Goal: Task Accomplishment & Management: Complete application form

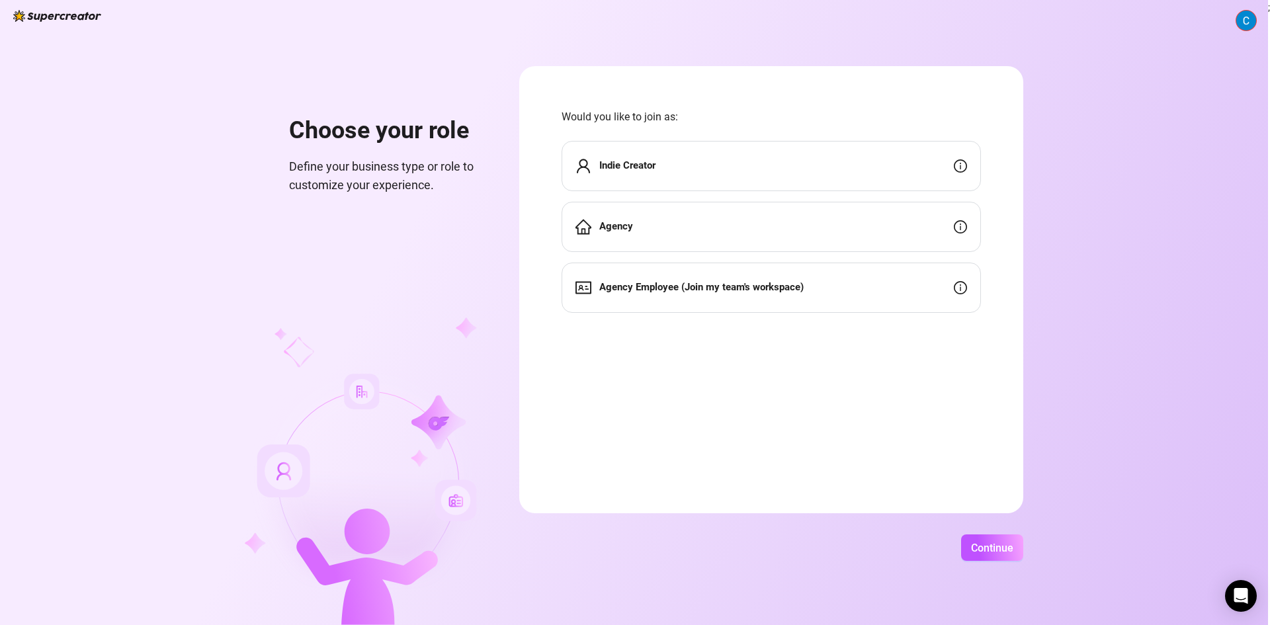
click at [890, 160] on div "Indie Creator" at bounding box center [771, 166] width 419 height 50
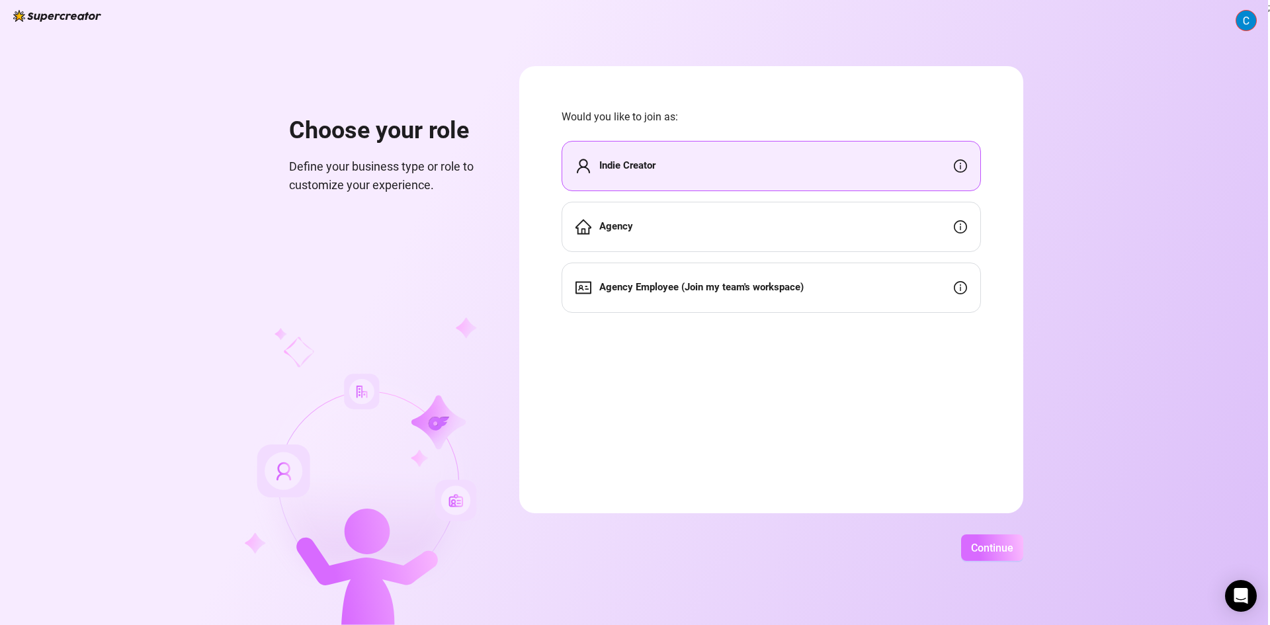
click at [988, 550] on span "Continue" at bounding box center [992, 548] width 42 height 13
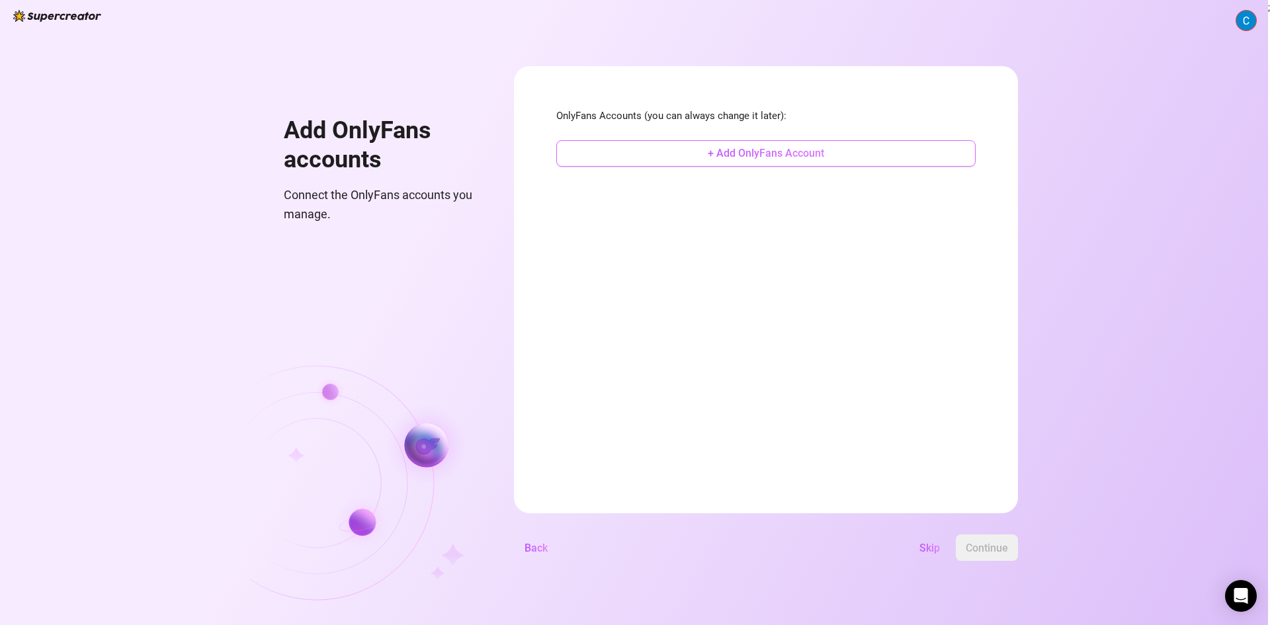
click at [734, 159] on span "+ Add OnlyFans Account" at bounding box center [766, 153] width 116 height 13
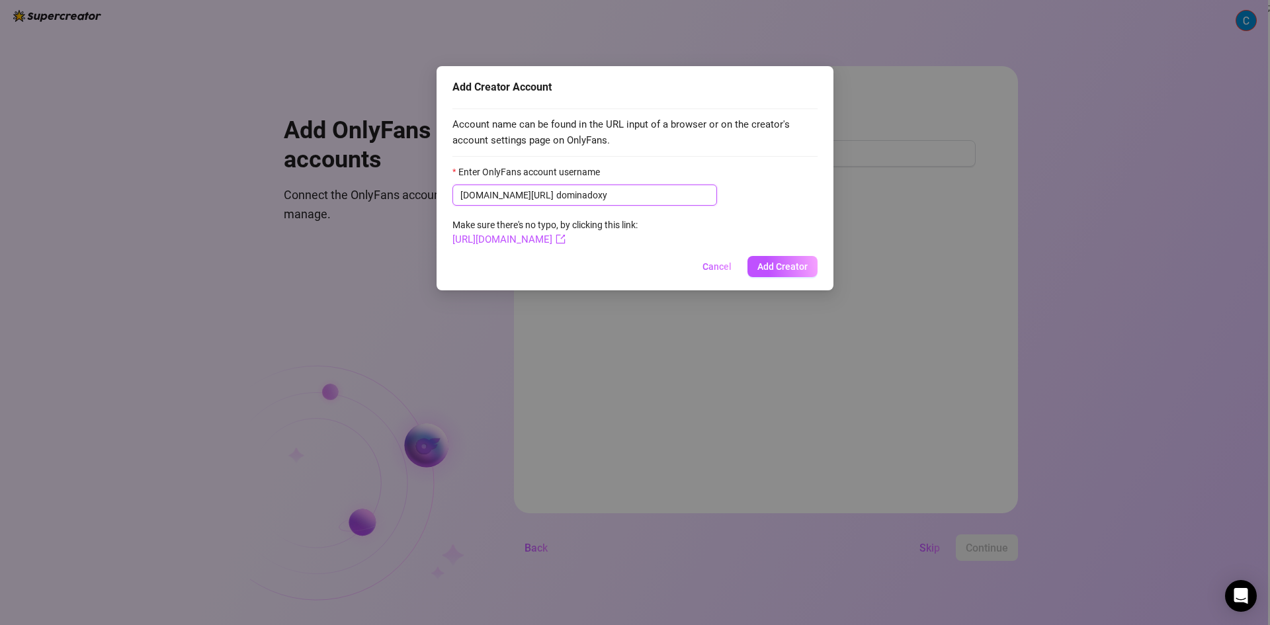
type input "dominadoxy"
click at [522, 192] on span "[DOMAIN_NAME][URL] dominadoxy" at bounding box center [584, 195] width 265 height 21
click at [556, 195] on input "dominadoxy" at bounding box center [632, 195] width 153 height 15
click at [794, 270] on span "Add Creator" at bounding box center [782, 266] width 50 height 11
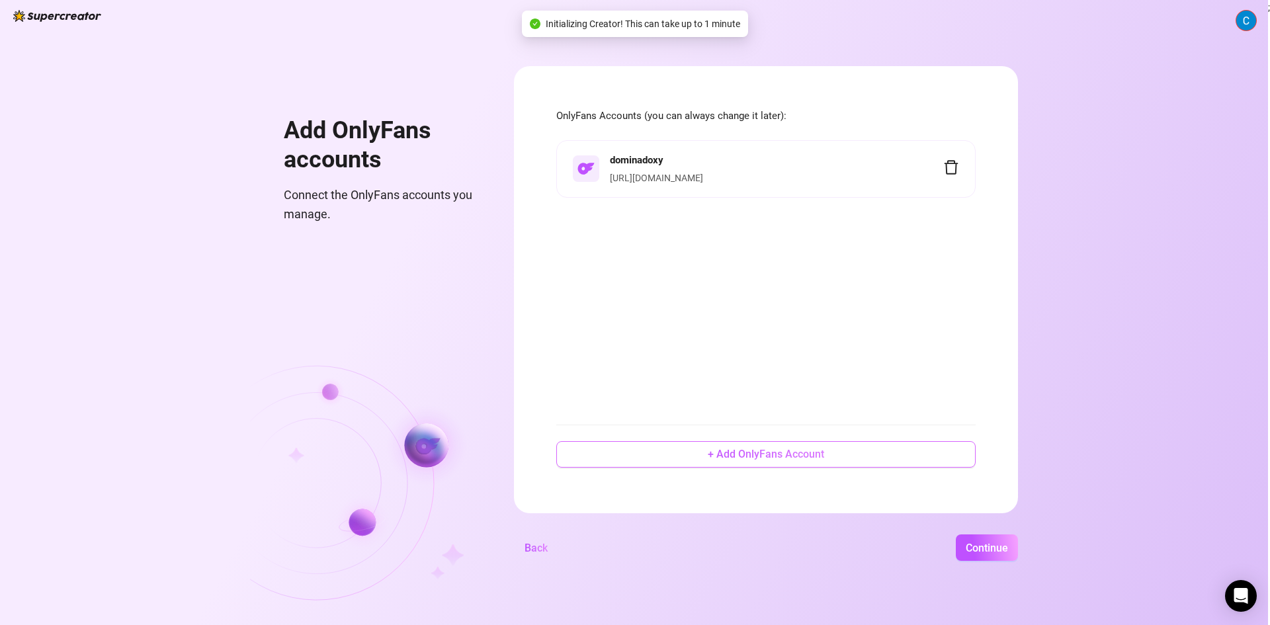
click at [769, 460] on span "+ Add OnlyFans Account" at bounding box center [766, 454] width 116 height 13
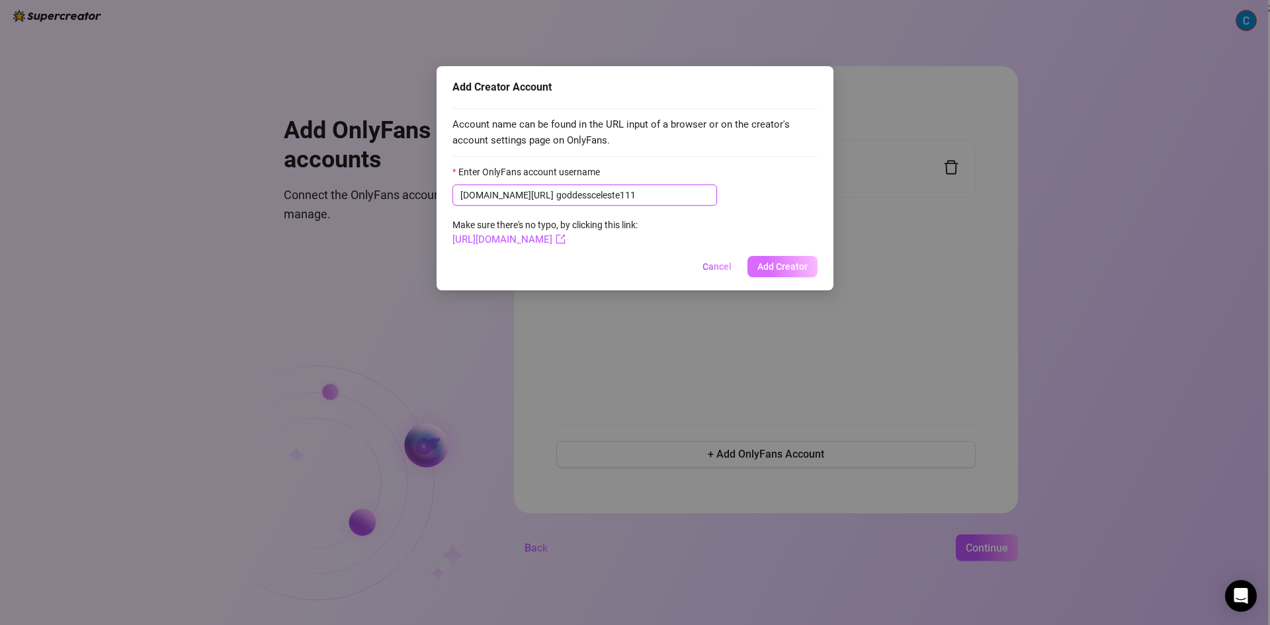
type input "goddessceleste111"
drag, startPoint x: 769, startPoint y: 266, endPoint x: 786, endPoint y: 269, distance: 16.9
click at [771, 267] on span "Add Creator" at bounding box center [782, 266] width 50 height 11
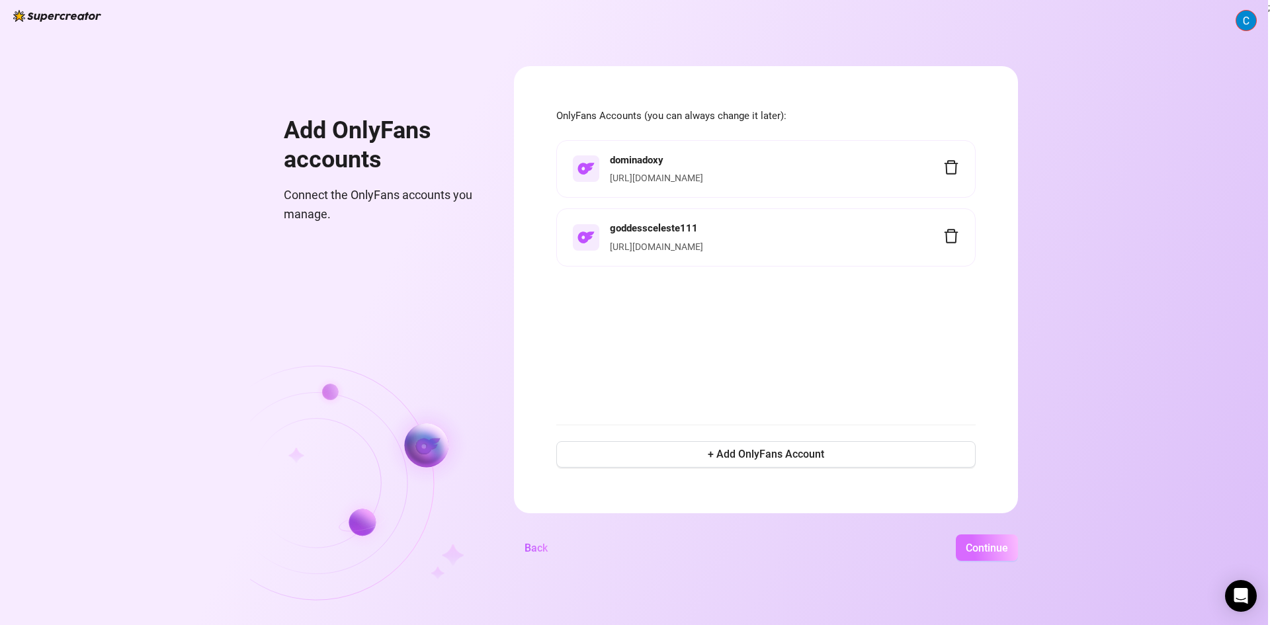
click at [989, 547] on span "Continue" at bounding box center [987, 548] width 42 height 13
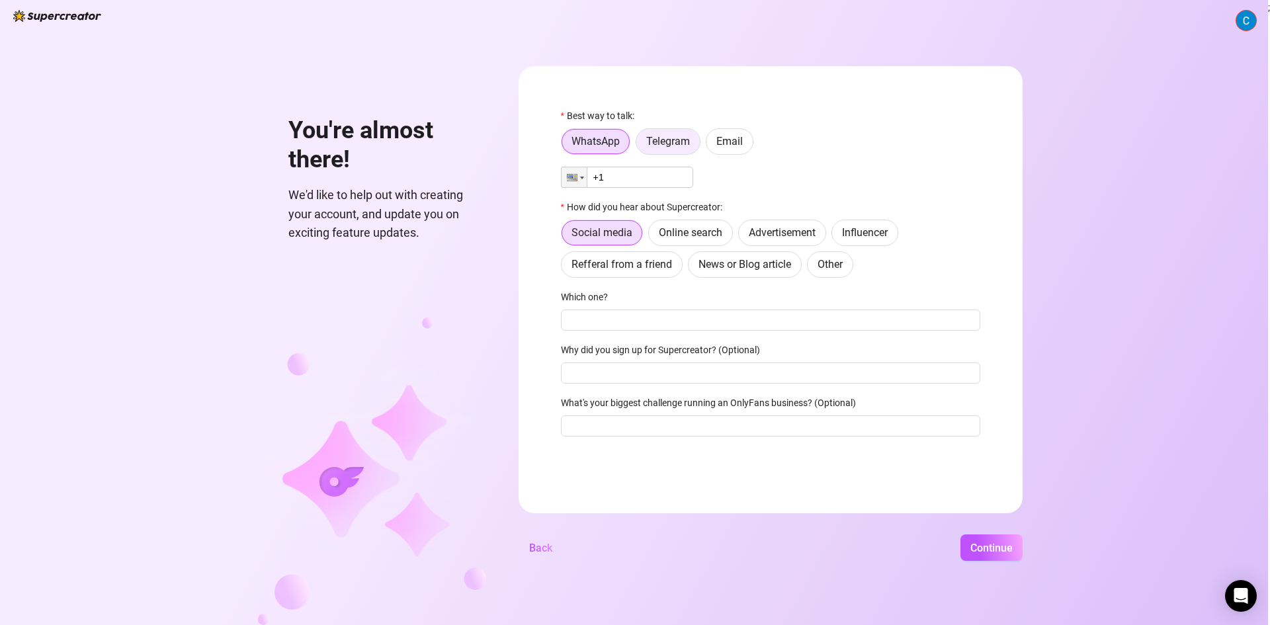
click at [646, 144] on span "Telegram" at bounding box center [668, 141] width 44 height 13
click at [640, 145] on input "Telegram" at bounding box center [640, 145] width 0 height 0
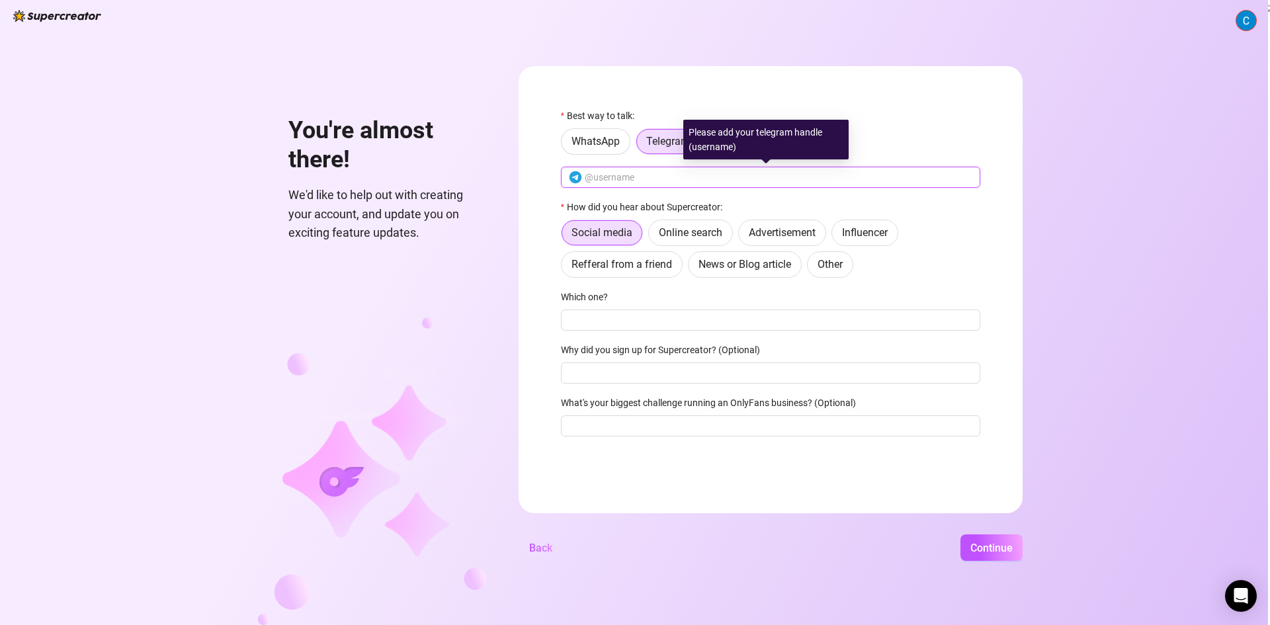
click at [614, 177] on input "text" at bounding box center [779, 177] width 388 height 15
click at [734, 148] on div "Please add your telegram handle (username)" at bounding box center [770, 140] width 165 height 40
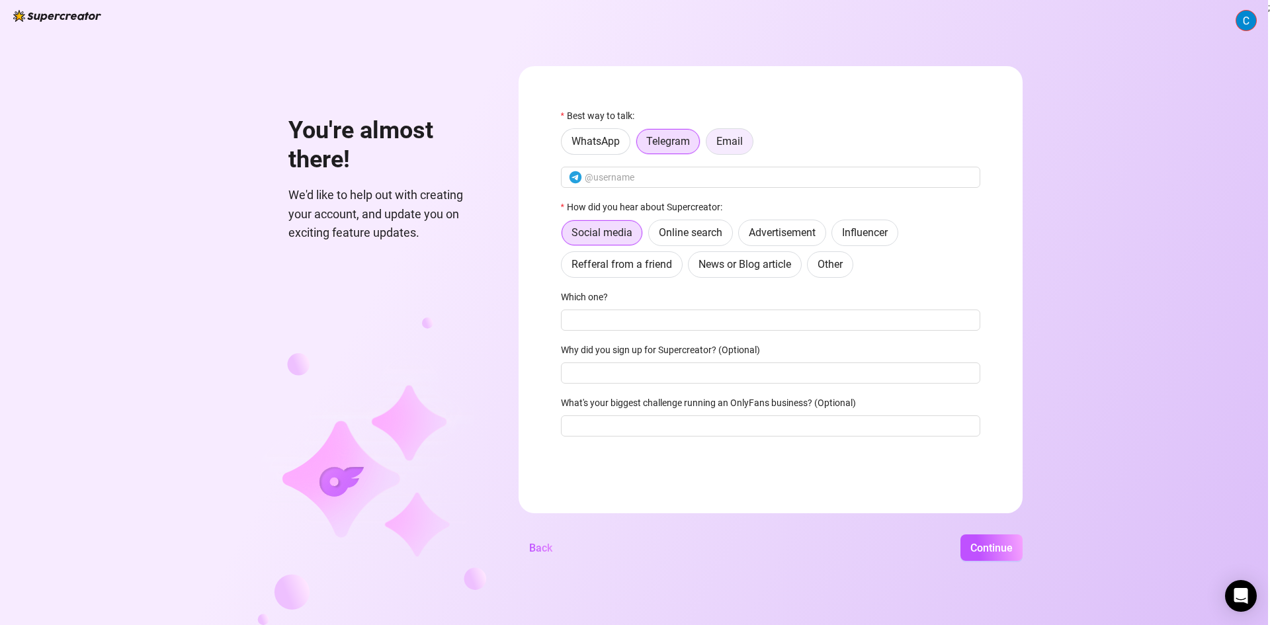
click at [730, 139] on span "Email" at bounding box center [729, 141] width 26 height 13
click at [710, 145] on input "Email" at bounding box center [710, 145] width 0 height 0
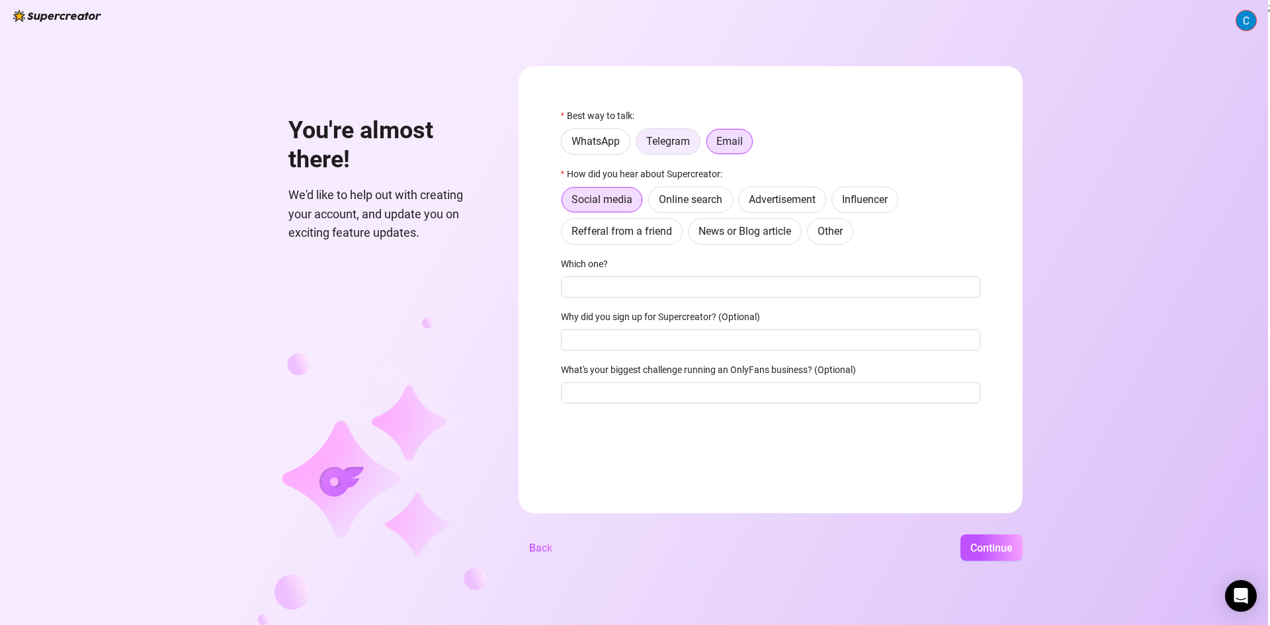
click at [678, 142] on span "Telegram" at bounding box center [668, 141] width 44 height 13
click at [640, 145] on input "Telegram" at bounding box center [640, 145] width 0 height 0
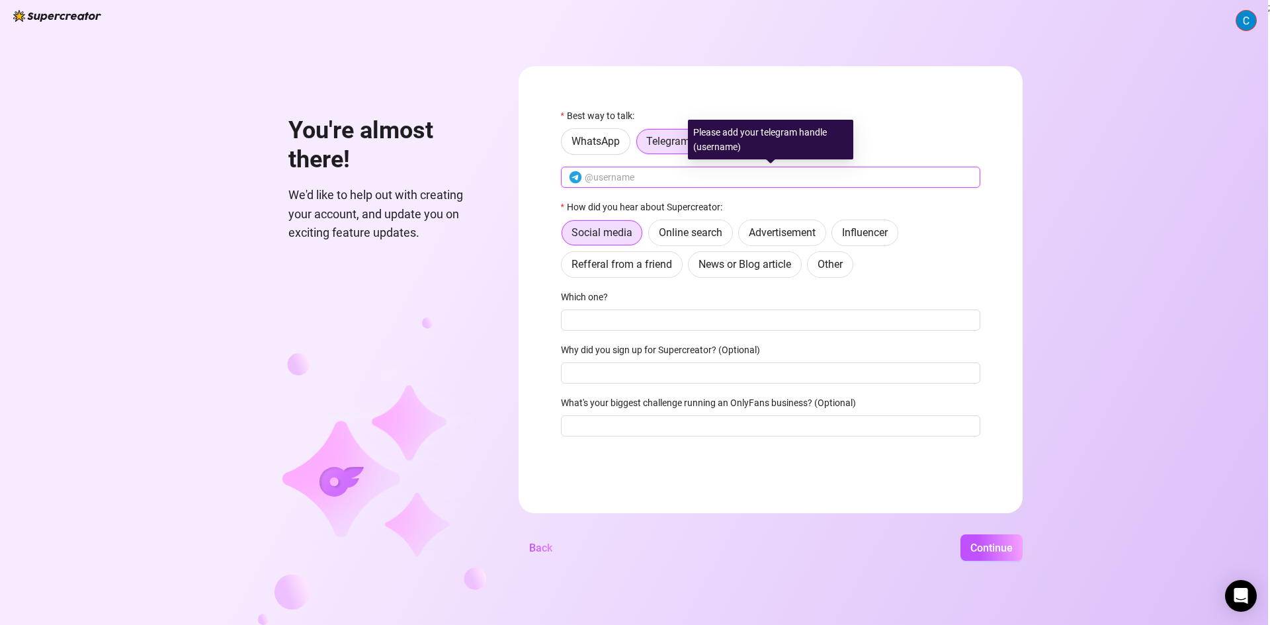
click at [679, 173] on input "text" at bounding box center [779, 177] width 388 height 15
type input "g"
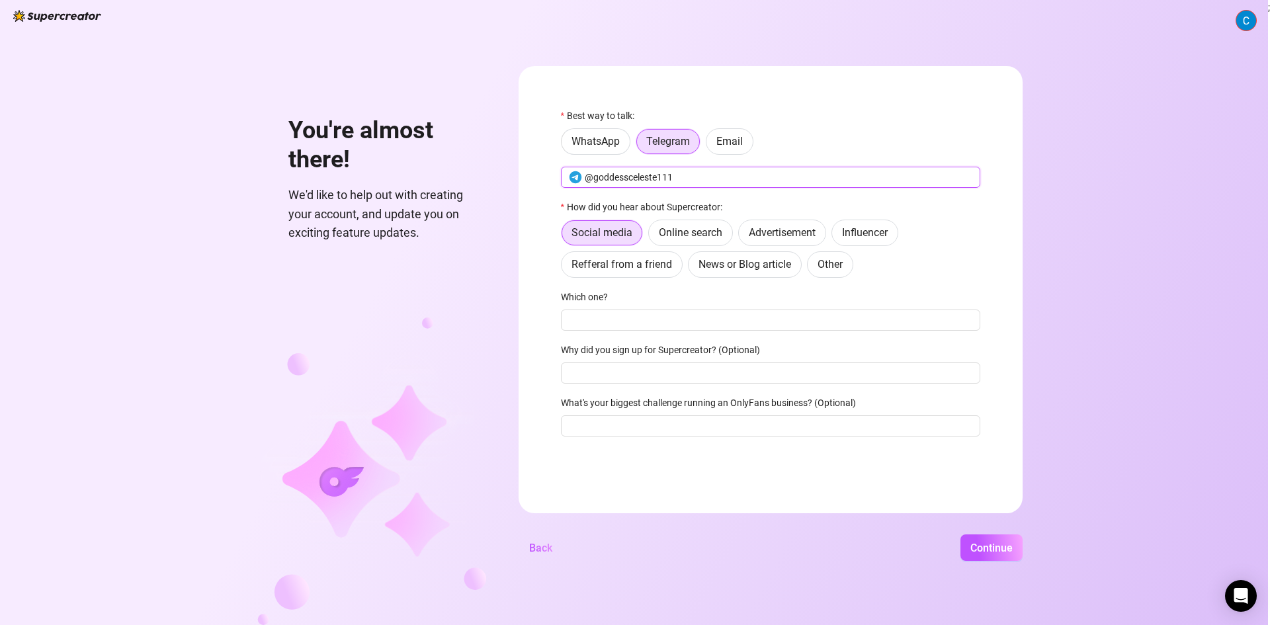
type input "@goddessceleste111"
click at [520, 202] on form "Best way to talk: WhatsApp Telegram Email @goddessceleste111 How did you hear a…" at bounding box center [771, 289] width 504 height 447
click at [619, 271] on span "Refferal from a friend" at bounding box center [622, 264] width 101 height 13
click at [565, 268] on input "Refferal from a friend" at bounding box center [565, 268] width 0 height 0
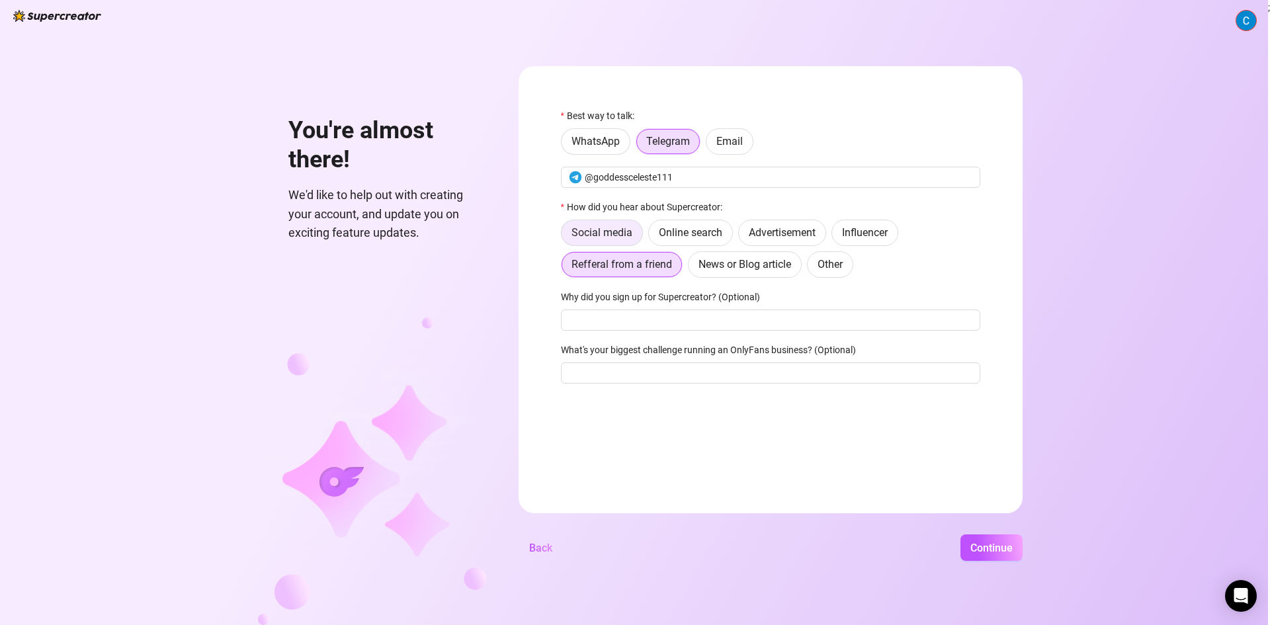
click at [577, 230] on span "Social media" at bounding box center [602, 232] width 61 height 13
click at [565, 236] on input "Social media" at bounding box center [565, 236] width 0 height 0
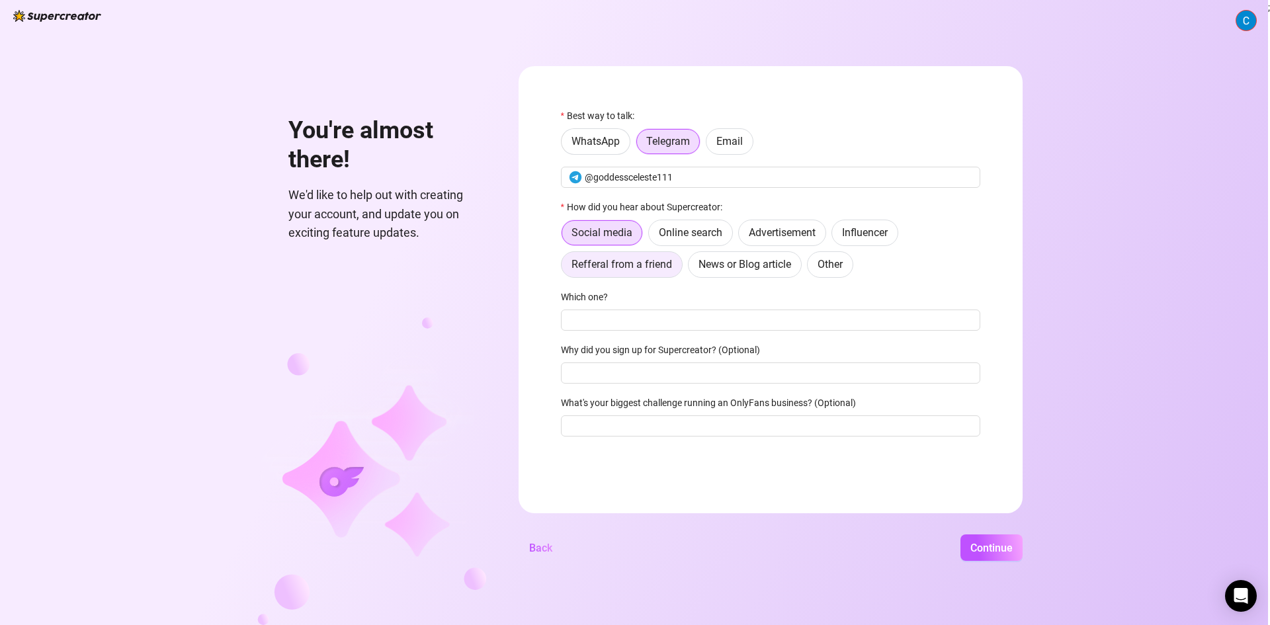
click at [596, 263] on span "Refferal from a friend" at bounding box center [622, 264] width 101 height 13
click at [565, 268] on input "Refferal from a friend" at bounding box center [565, 268] width 0 height 0
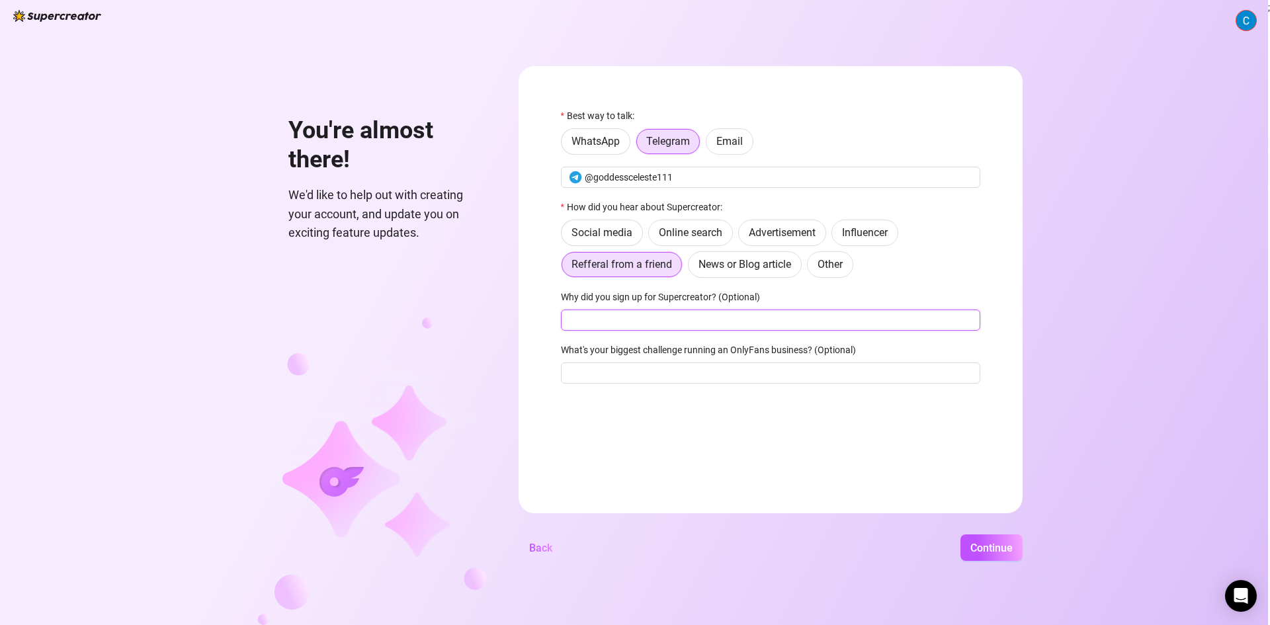
click at [581, 319] on input "Why did you sign up for Supercreator? (Optional)" at bounding box center [770, 320] width 419 height 21
type input "more money from fans"
click at [632, 369] on input "What's your biggest challenge running an OnlyFans business? (Optional)" at bounding box center [770, 373] width 419 height 21
type input "sexting"
click at [593, 429] on form "Best way to talk: WhatsApp Telegram Email @goddessceleste111 How did you hear a…" at bounding box center [771, 289] width 504 height 447
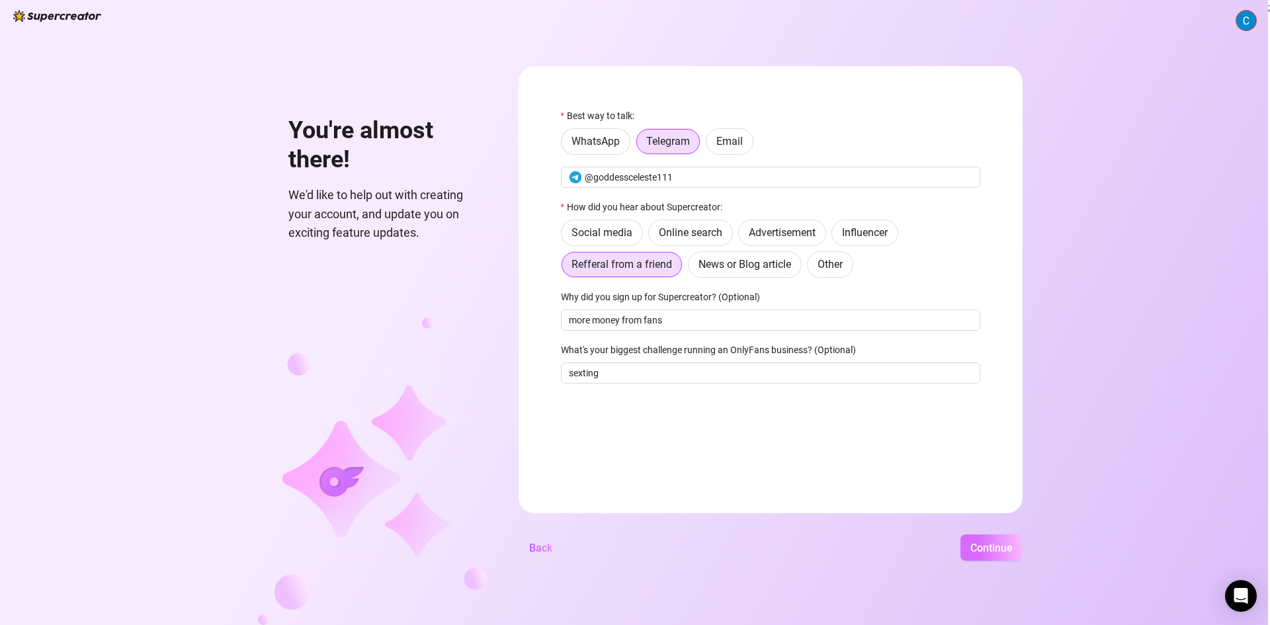
click at [974, 555] on button "Continue" at bounding box center [992, 548] width 62 height 26
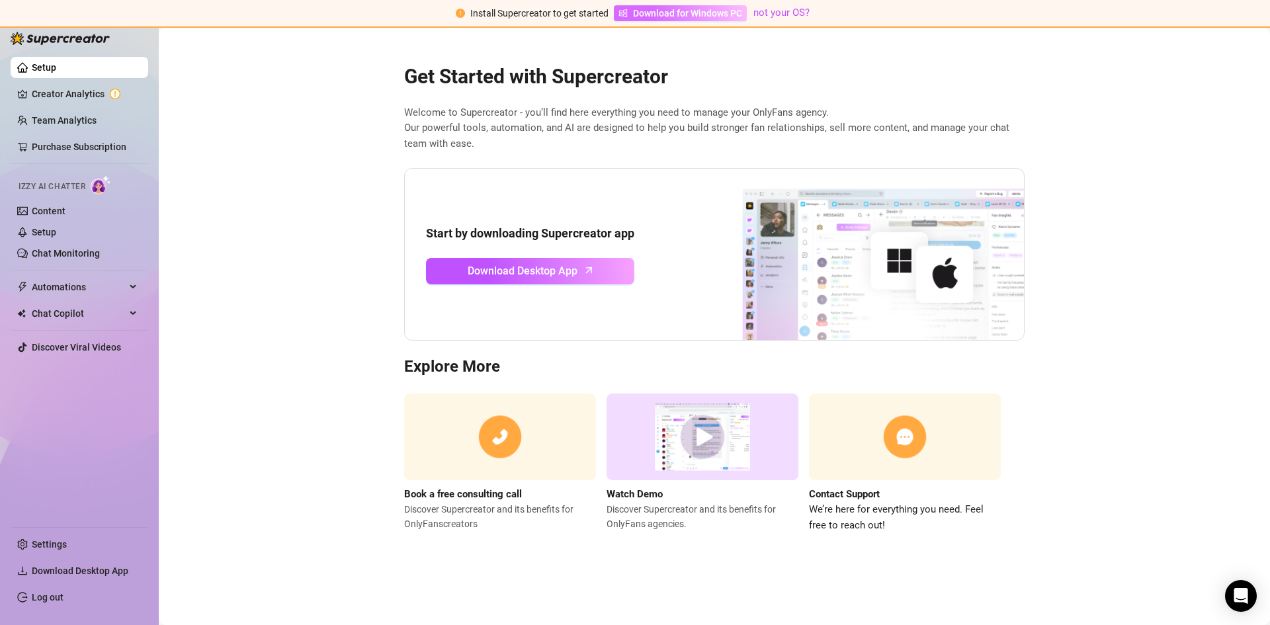
click at [681, 16] on span "Download for Windows PC" at bounding box center [687, 13] width 109 height 15
click at [111, 98] on link "Creator Analytics" at bounding box center [85, 93] width 106 height 21
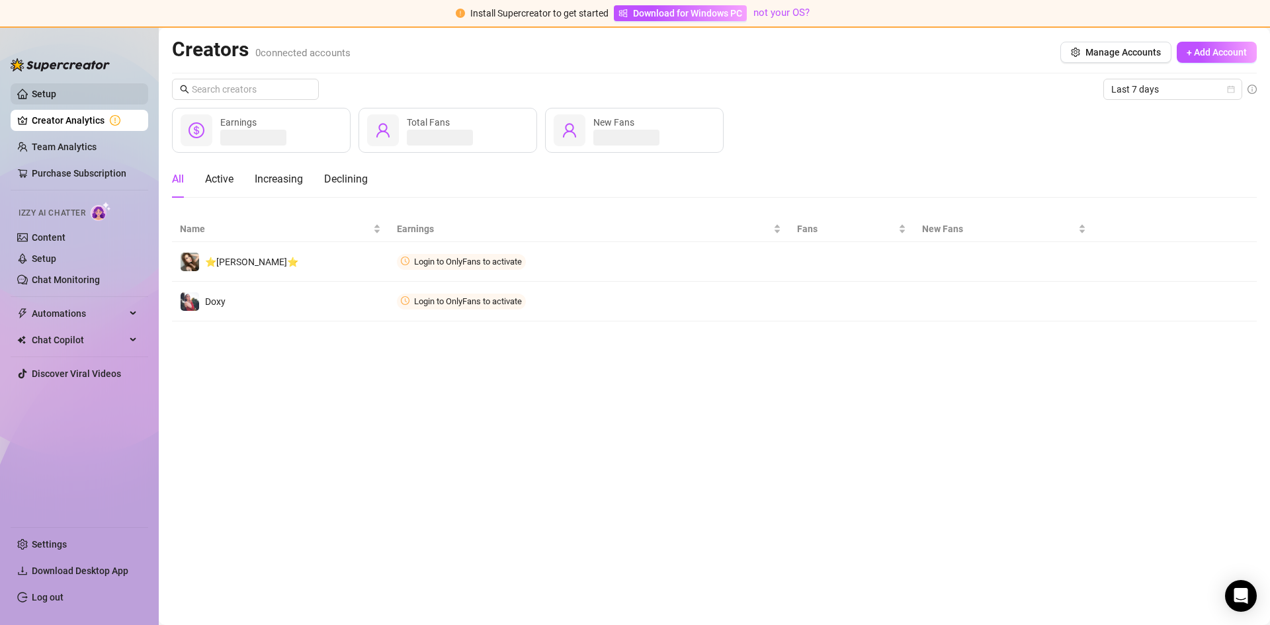
click at [56, 95] on link "Setup" at bounding box center [44, 94] width 24 height 11
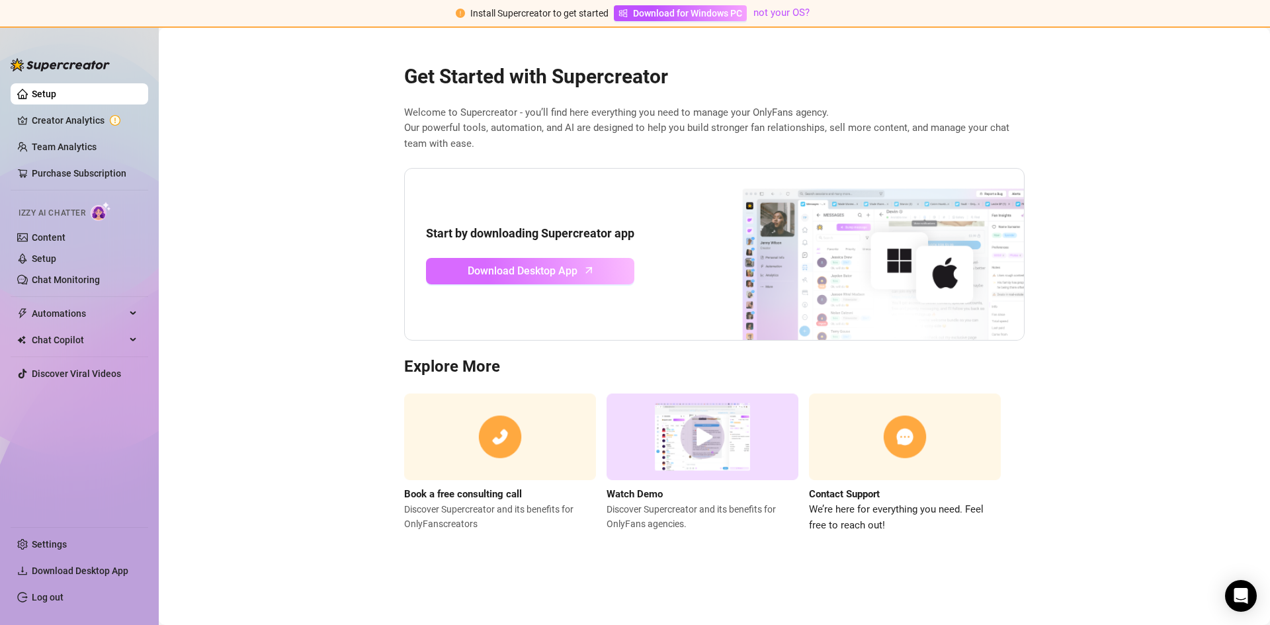
click at [509, 277] on span "Download Desktop App" at bounding box center [523, 271] width 110 height 17
click at [112, 105] on ul "Setup Creator Analytics Team Analytics Purchase Subscription Izzy AI Chatter Co…" at bounding box center [80, 299] width 138 height 443
click at [122, 120] on link "Creator Analytics" at bounding box center [85, 120] width 106 height 21
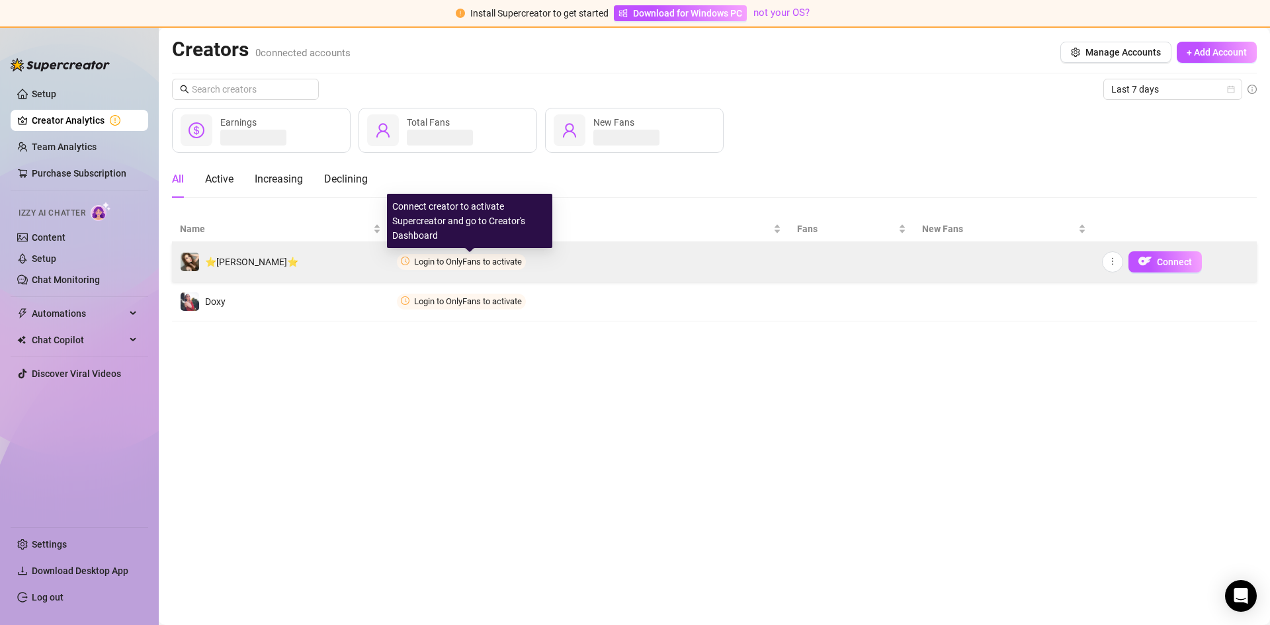
click at [462, 257] on span "Login to OnlyFans to activate" at bounding box center [468, 262] width 108 height 10
click at [522, 266] on span "Login to OnlyFans to activate" at bounding box center [468, 262] width 108 height 10
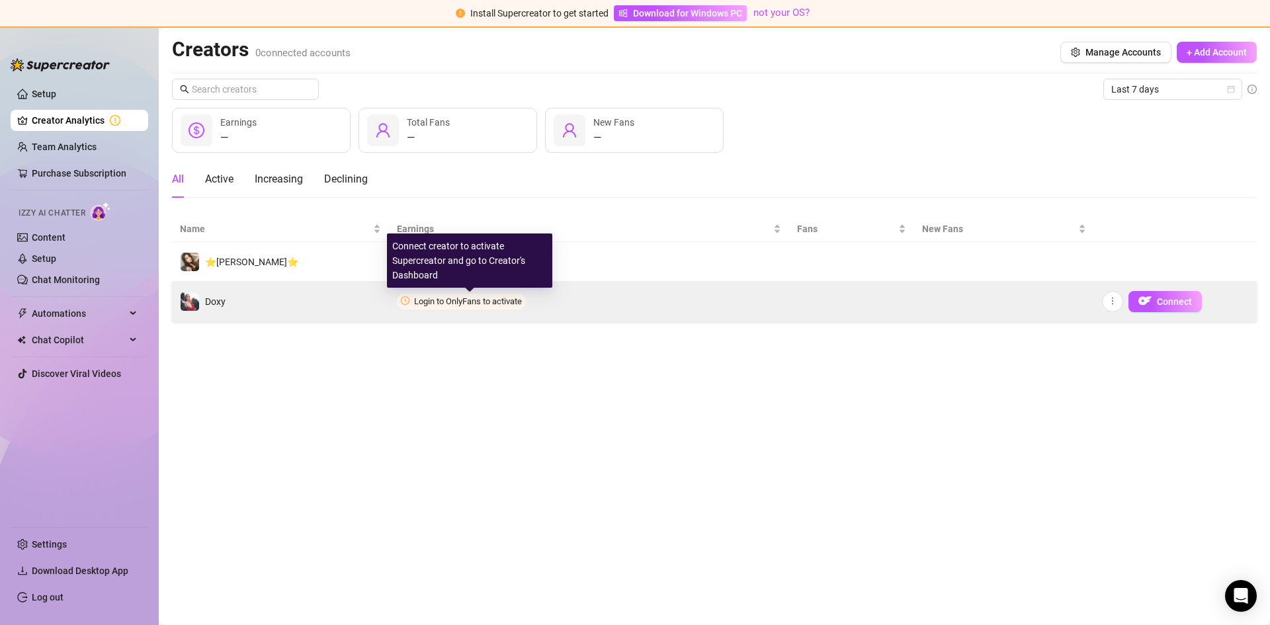
click at [433, 305] on span "Login to OnlyFans to activate" at bounding box center [468, 301] width 108 height 10
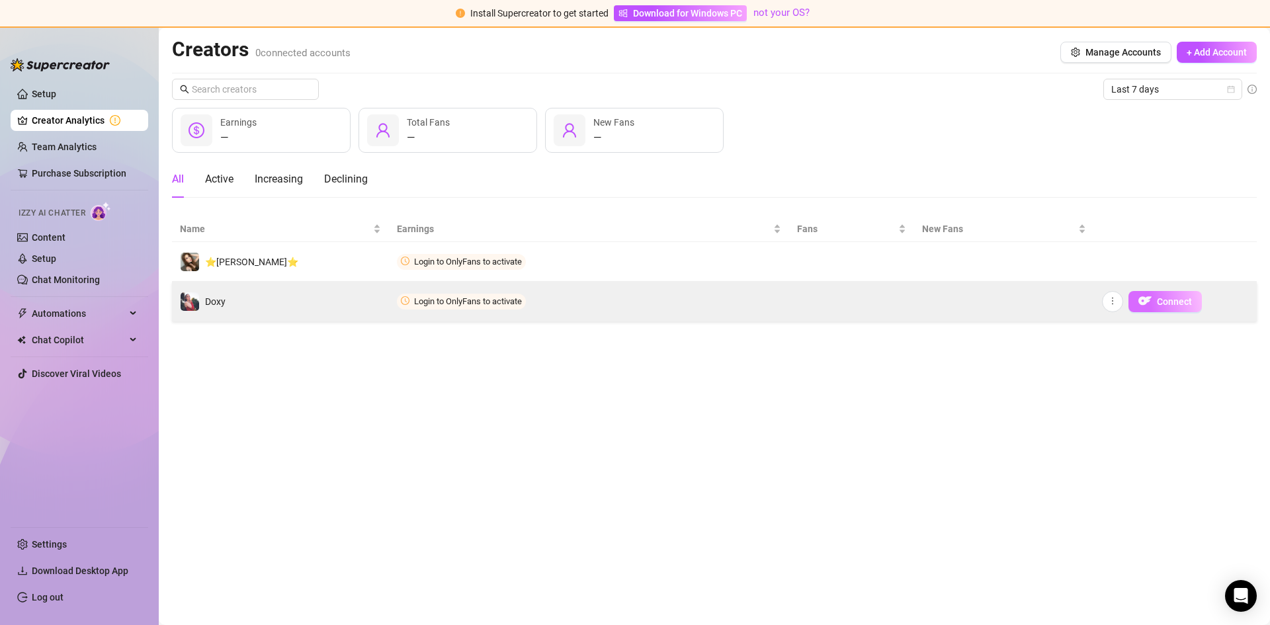
click at [1175, 297] on span "Connect" at bounding box center [1174, 301] width 35 height 11
click at [1174, 296] on span "Connect" at bounding box center [1174, 301] width 35 height 11
click at [1108, 305] on icon "more" at bounding box center [1112, 300] width 9 height 9
click at [1058, 315] on td at bounding box center [1004, 302] width 180 height 40
click at [1145, 301] on img "button" at bounding box center [1144, 300] width 13 height 13
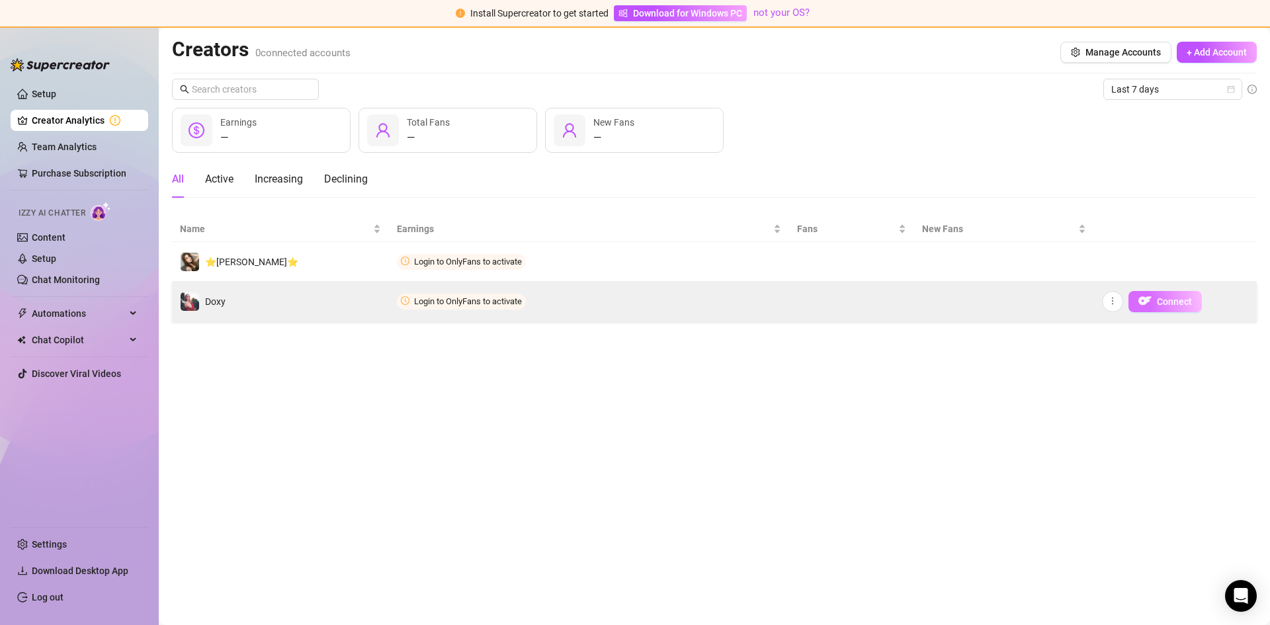
click at [1146, 304] on img "button" at bounding box center [1144, 300] width 13 height 13
